Goal: Find specific fact: Find specific fact

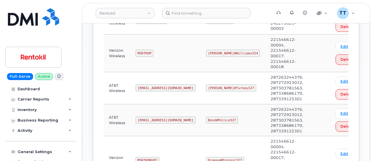
scroll to position [469, 0]
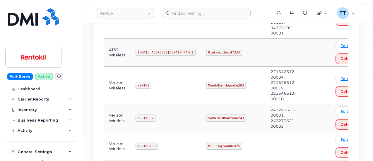
click at [224, 49] on code "Pinkmailbox472##" at bounding box center [224, 52] width 36 height 7
copy code "Pinkmailbox472##"
